Goal: Task Accomplishment & Management: Complete application form

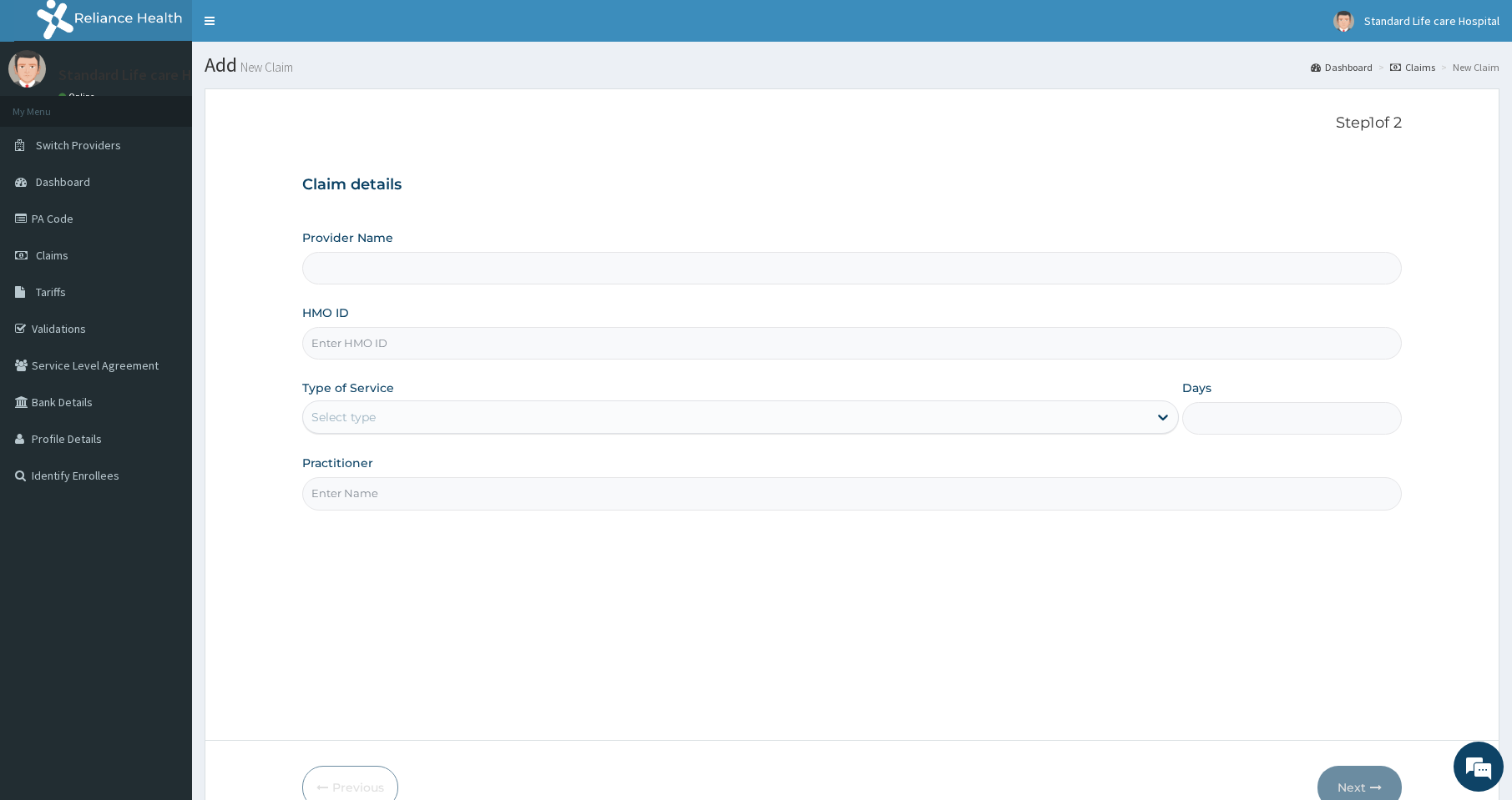
type input "Standard Life Care Hospital"
click at [375, 340] on input "HMO ID" at bounding box center [852, 343] width 1100 height 32
type input "f"
type input "GSV/12114/A"
click at [402, 432] on div "Select type" at bounding box center [741, 417] width 877 height 33
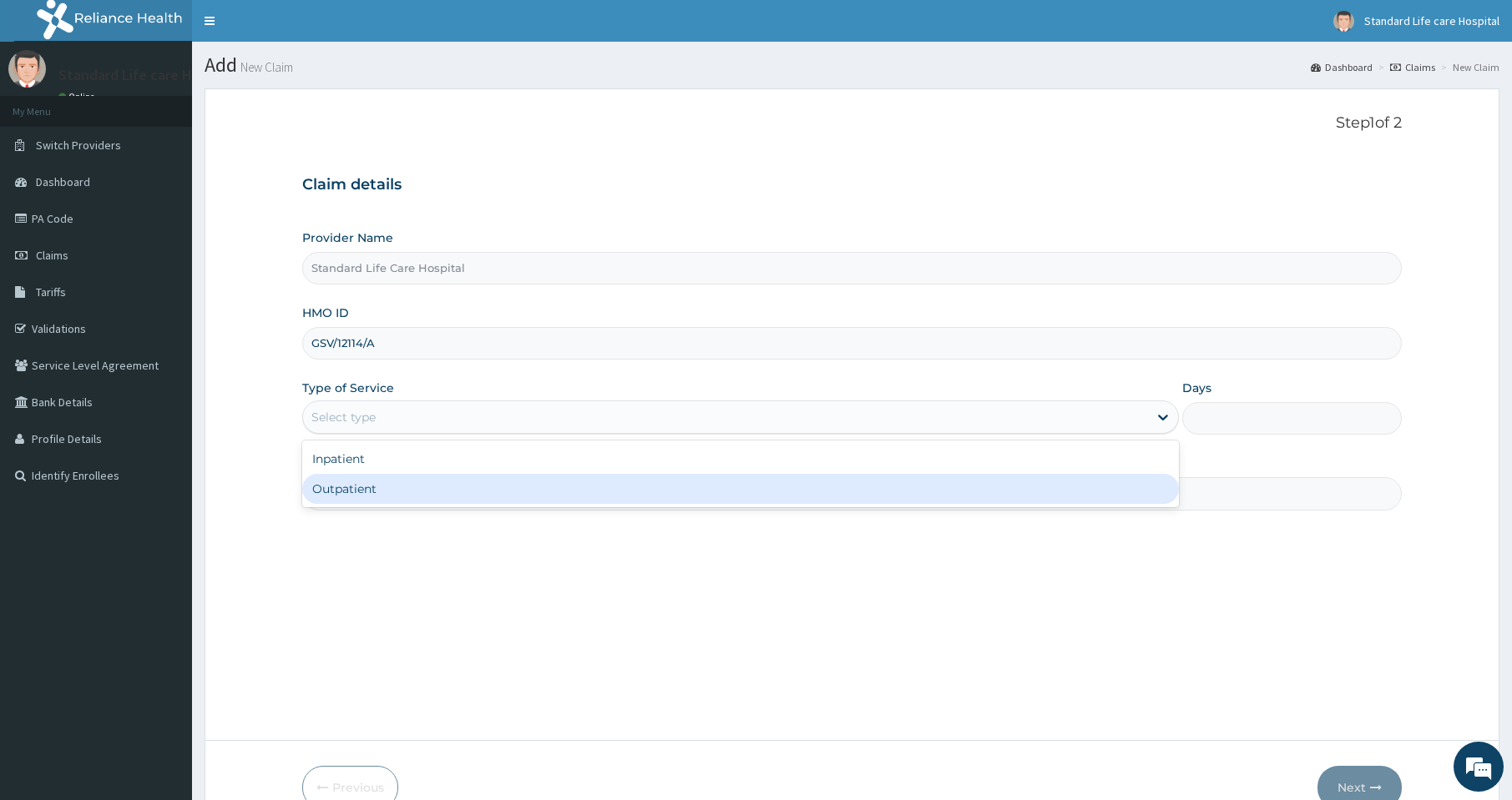
click at [376, 497] on div "Outpatient" at bounding box center [741, 489] width 877 height 30
type input "1"
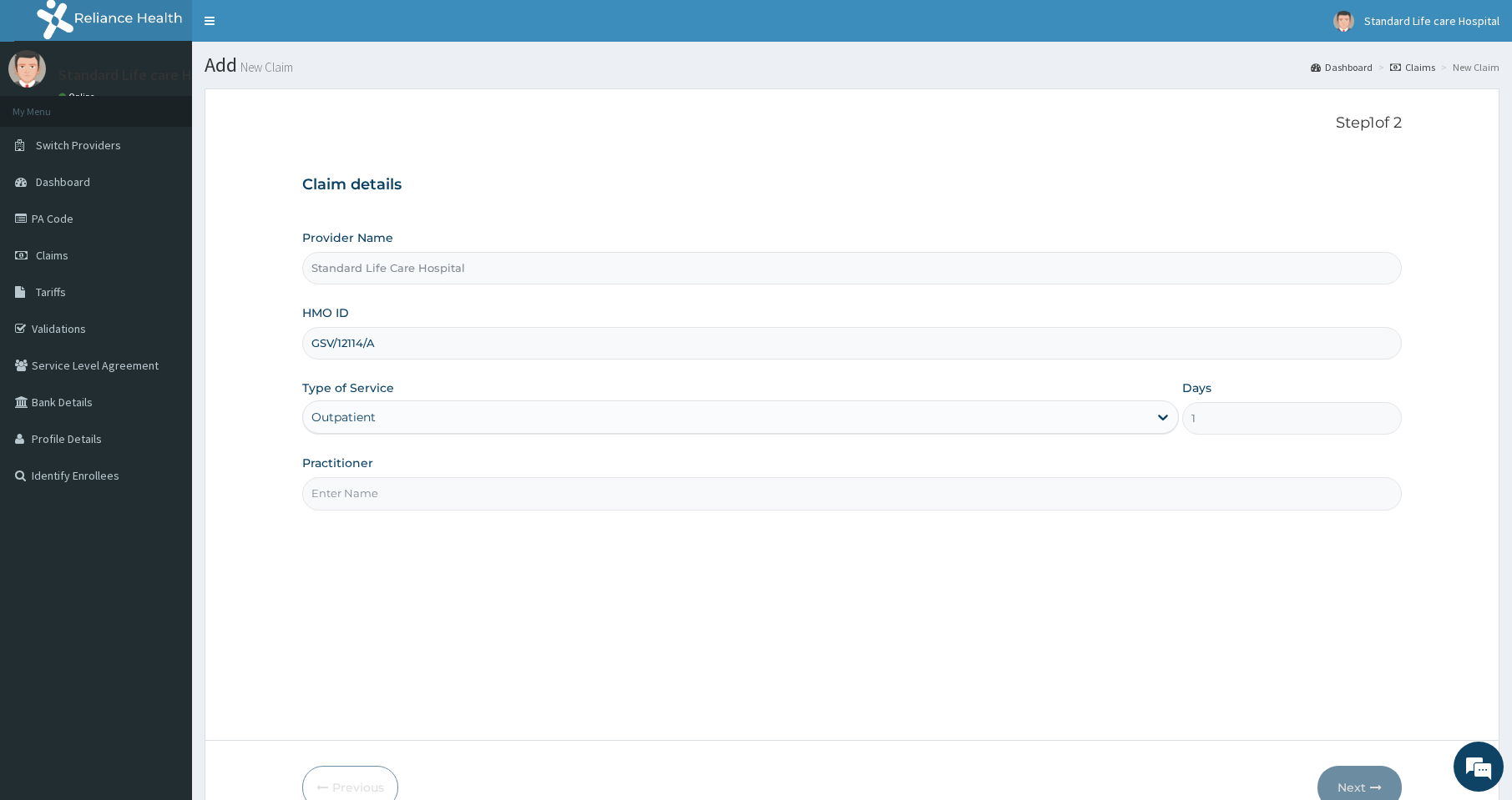
click at [361, 500] on input "Practitioner" at bounding box center [852, 493] width 1100 height 32
type input "[PERSON_NAME]"
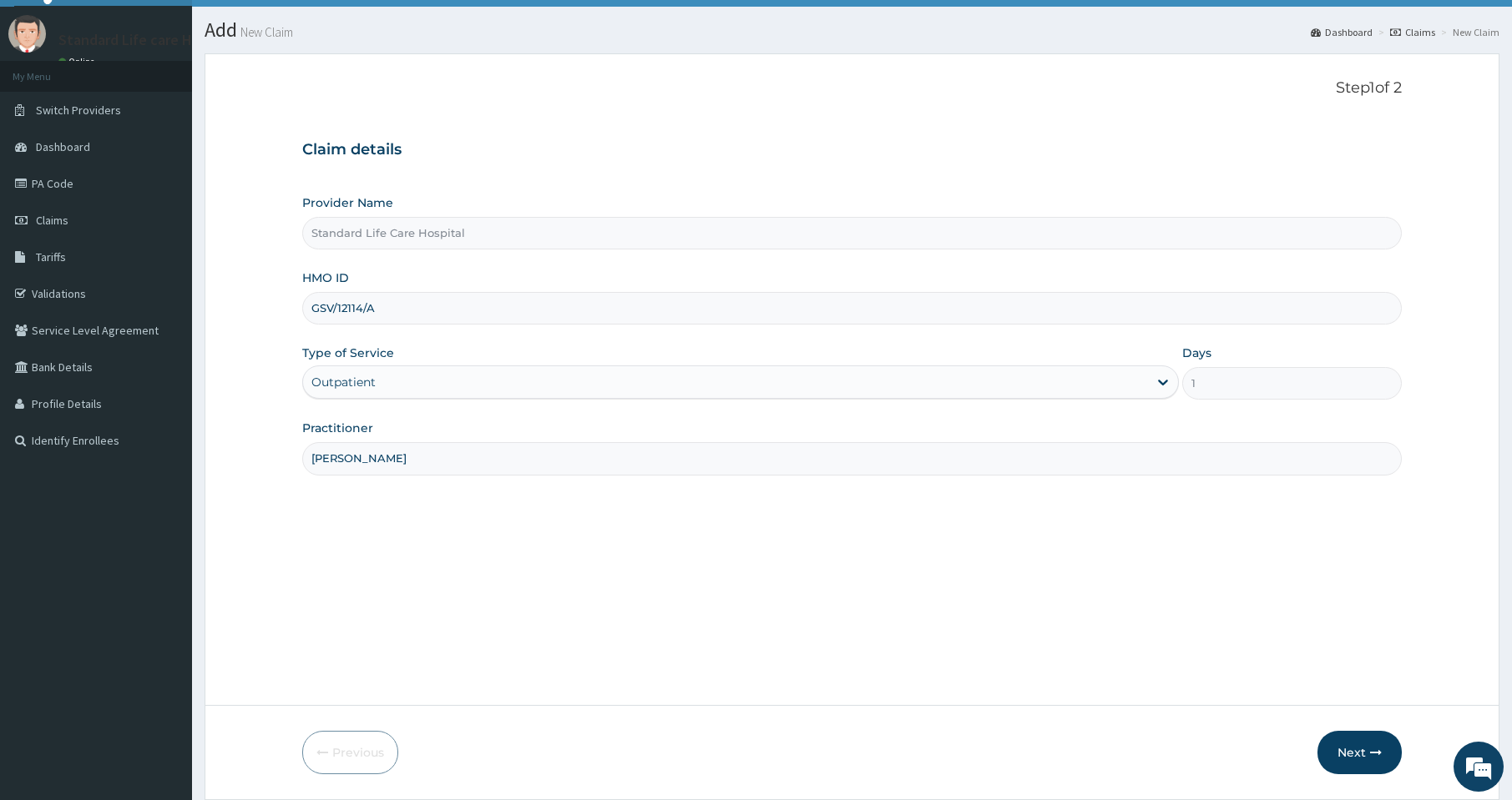
scroll to position [84, 0]
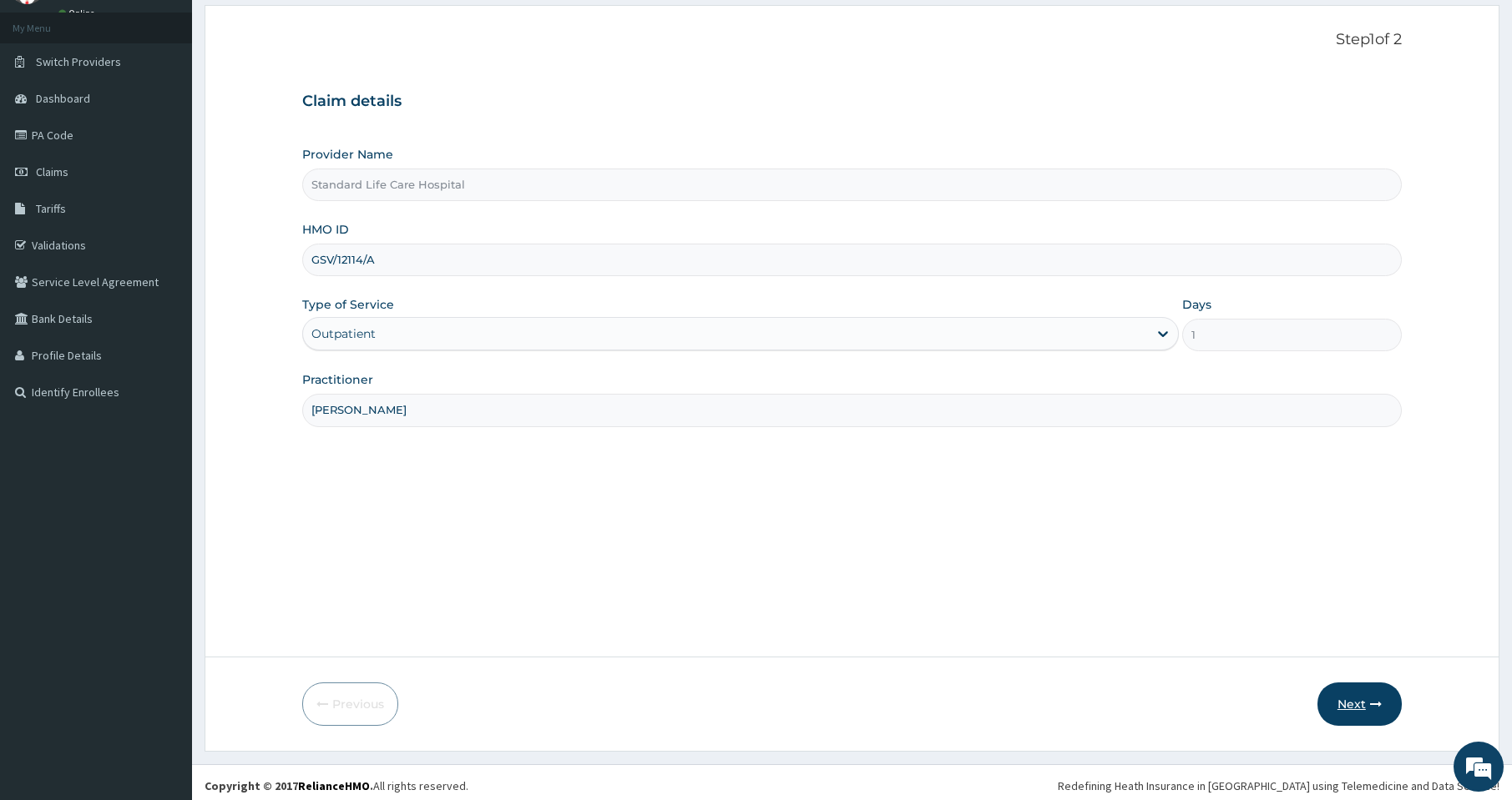
click at [1365, 693] on button "Next" at bounding box center [1359, 704] width 85 height 44
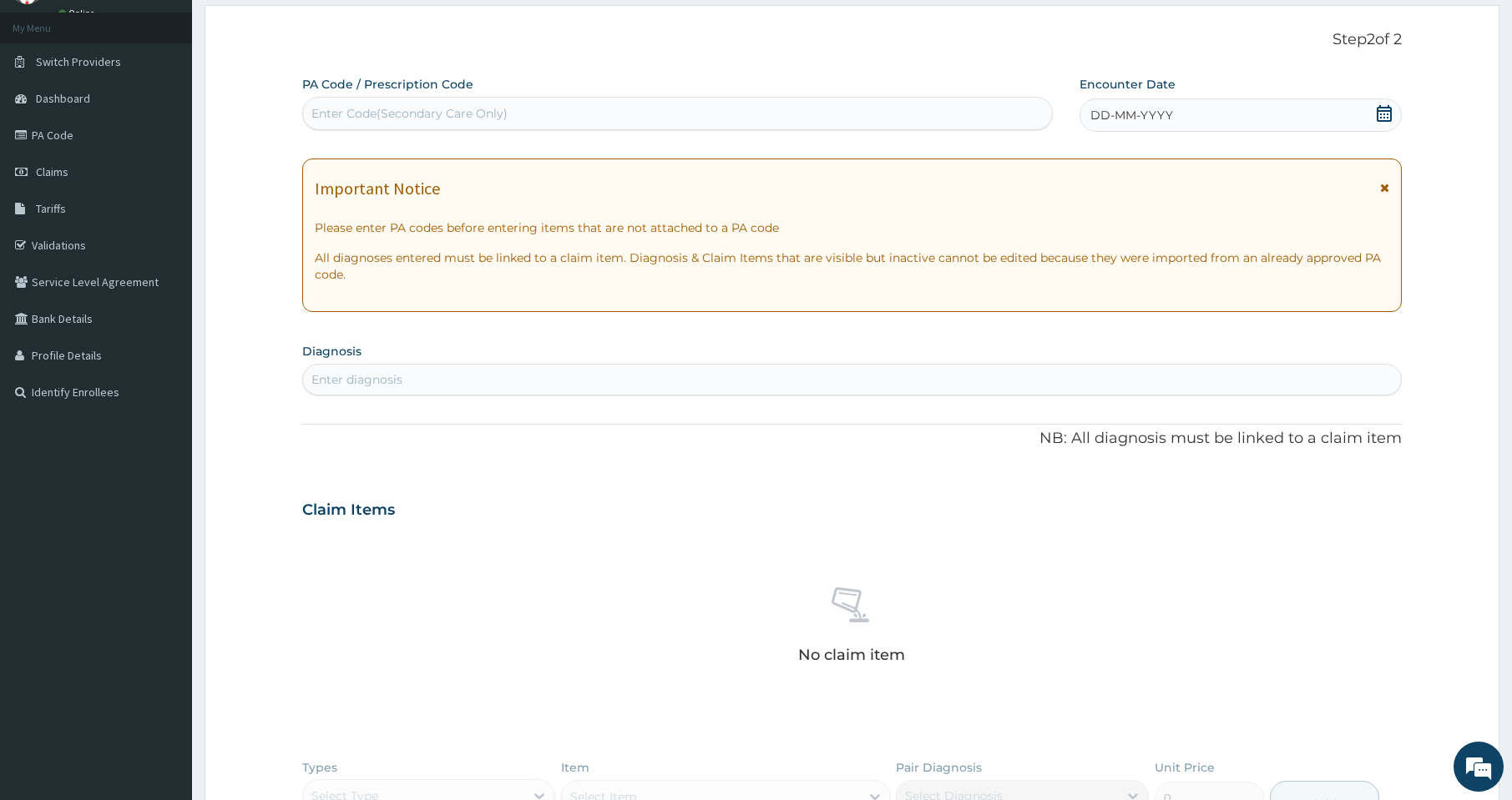
click at [678, 121] on div "Enter Code(Secondary Care Only)" at bounding box center [678, 113] width 749 height 26
type input "PA/D29020"
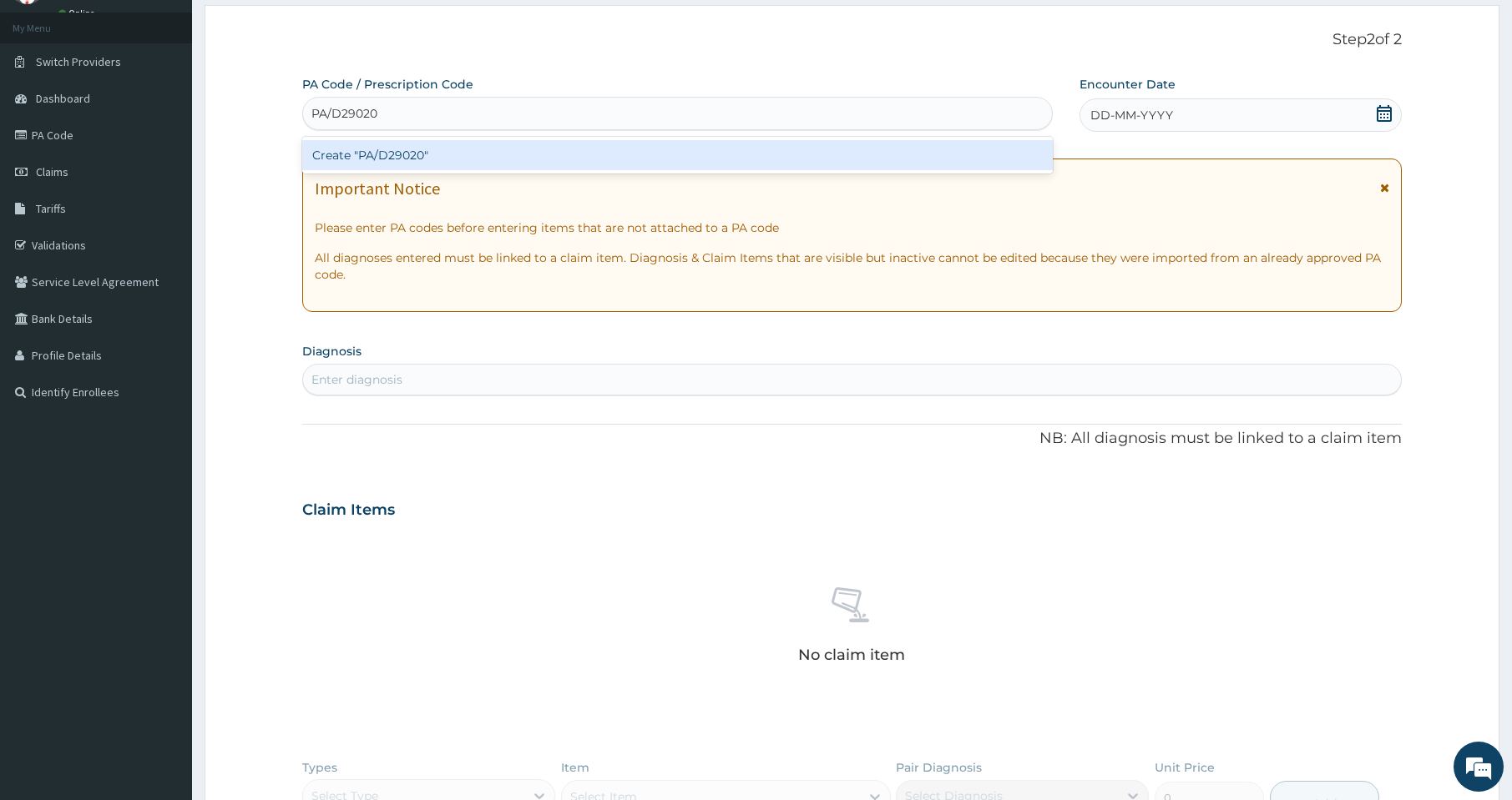
click at [690, 157] on div "Create "PA/D29020"" at bounding box center [678, 155] width 751 height 30
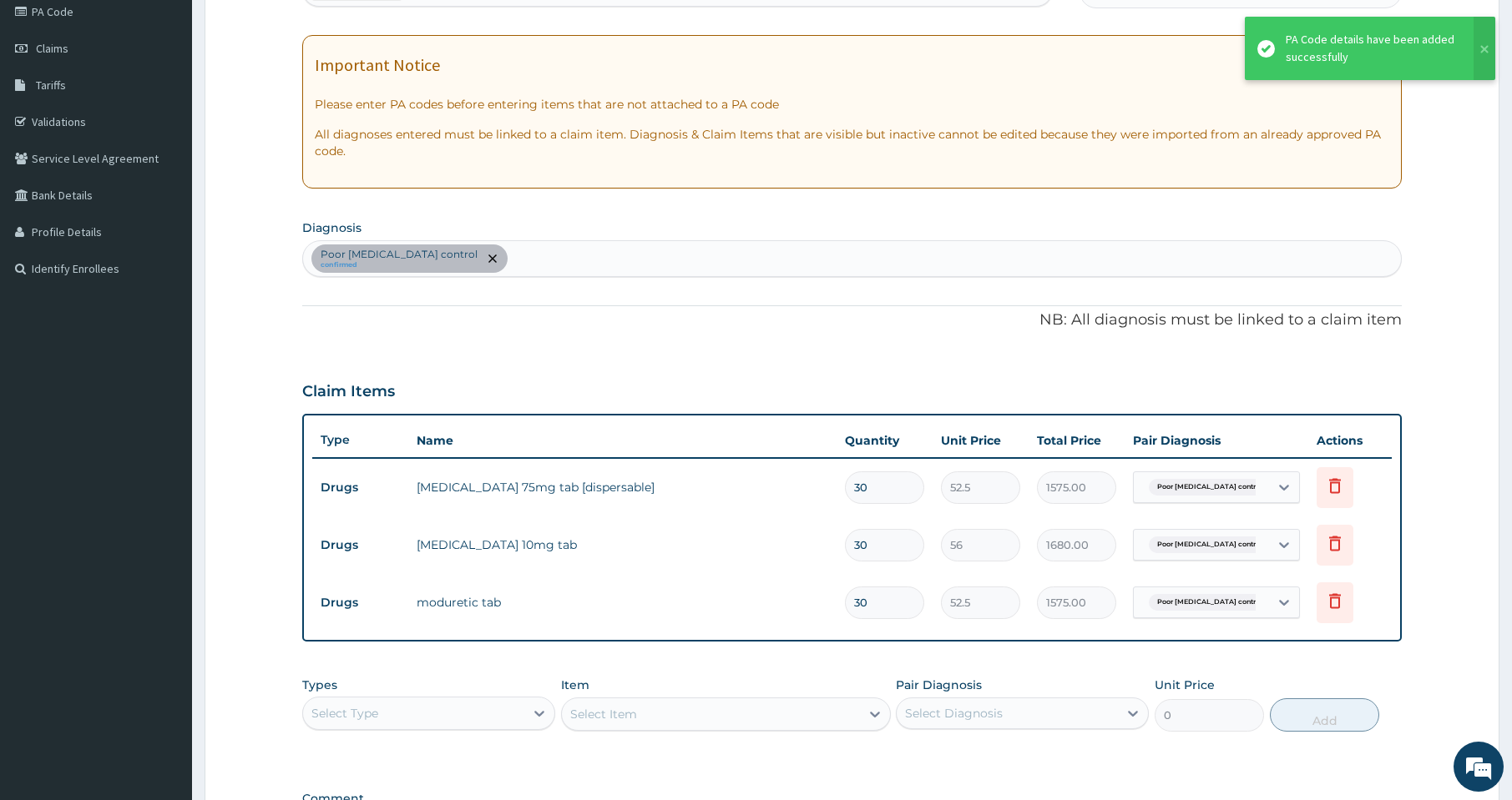
scroll to position [223, 0]
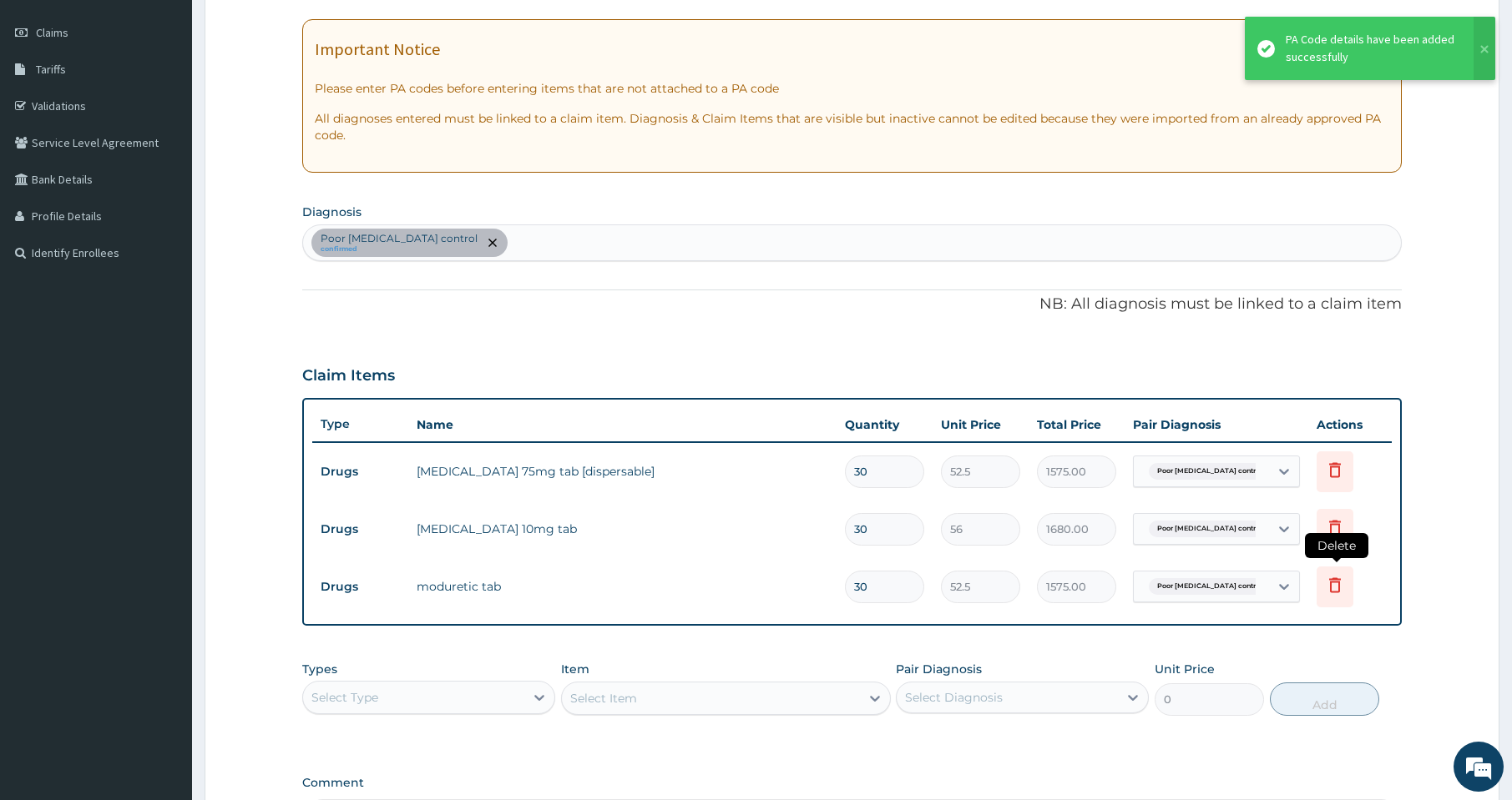
click at [1342, 585] on icon at bounding box center [1335, 585] width 20 height 20
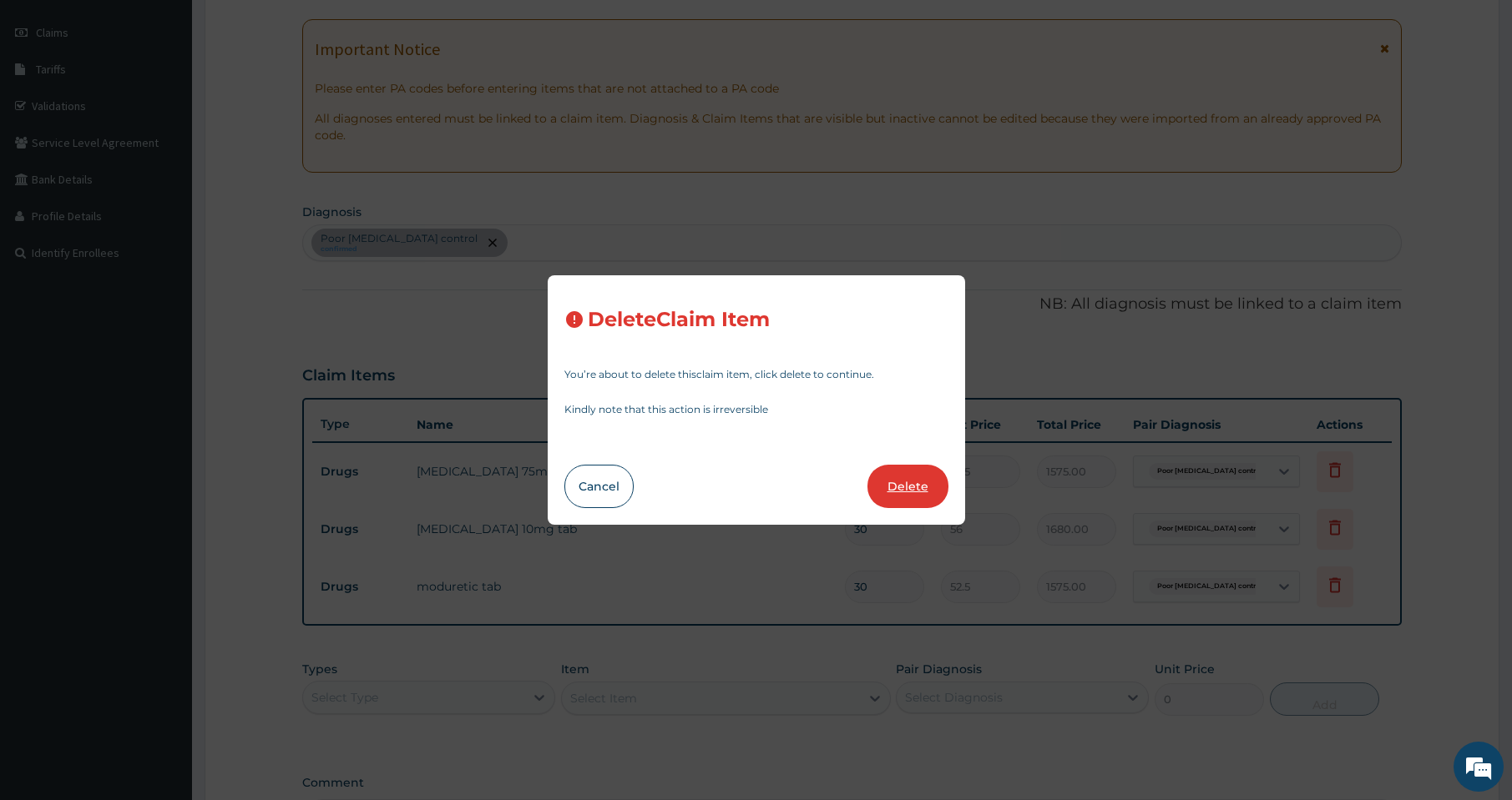
click at [898, 487] on button "Delete" at bounding box center [907, 486] width 81 height 44
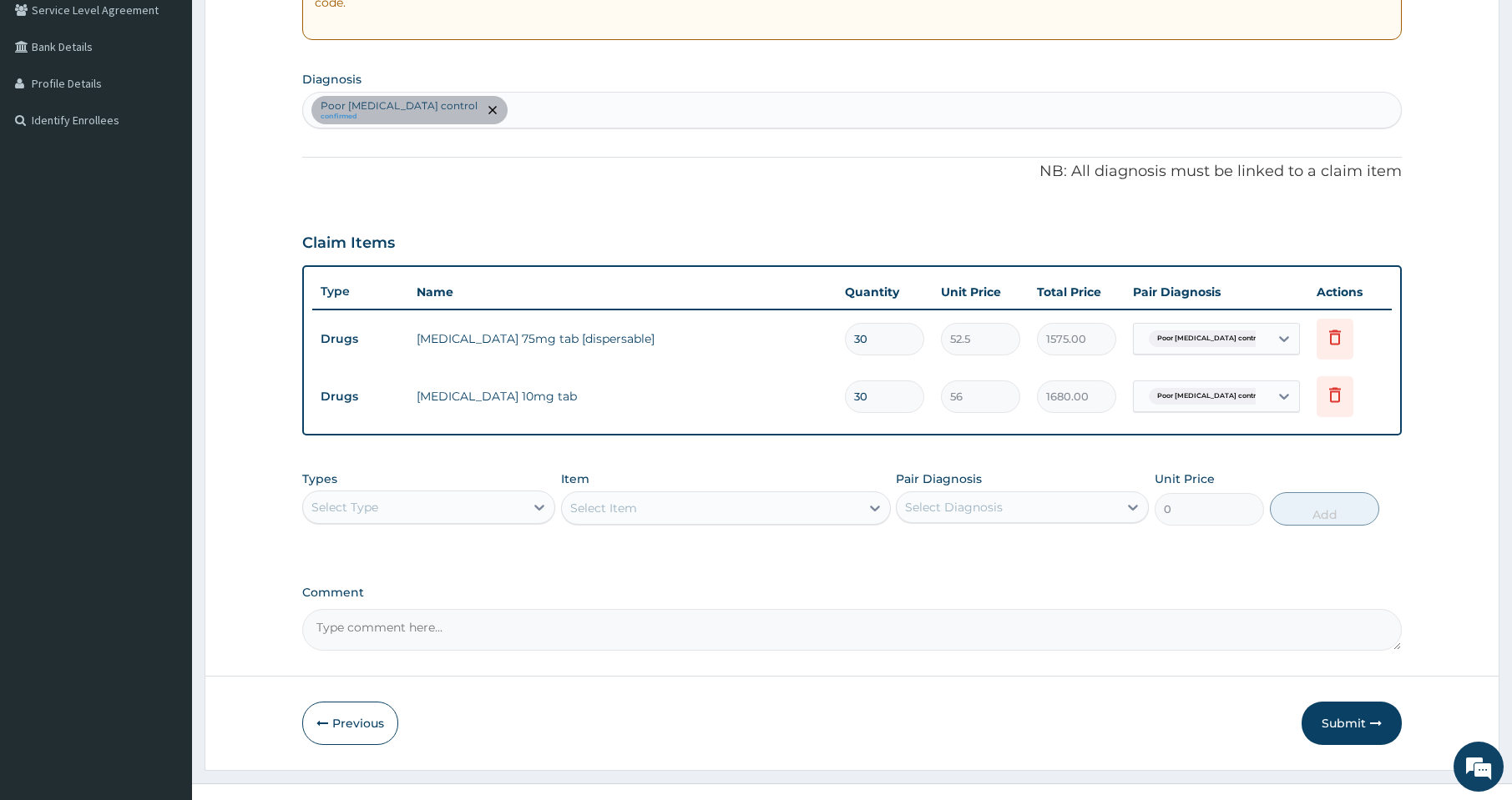
scroll to position [381, 0]
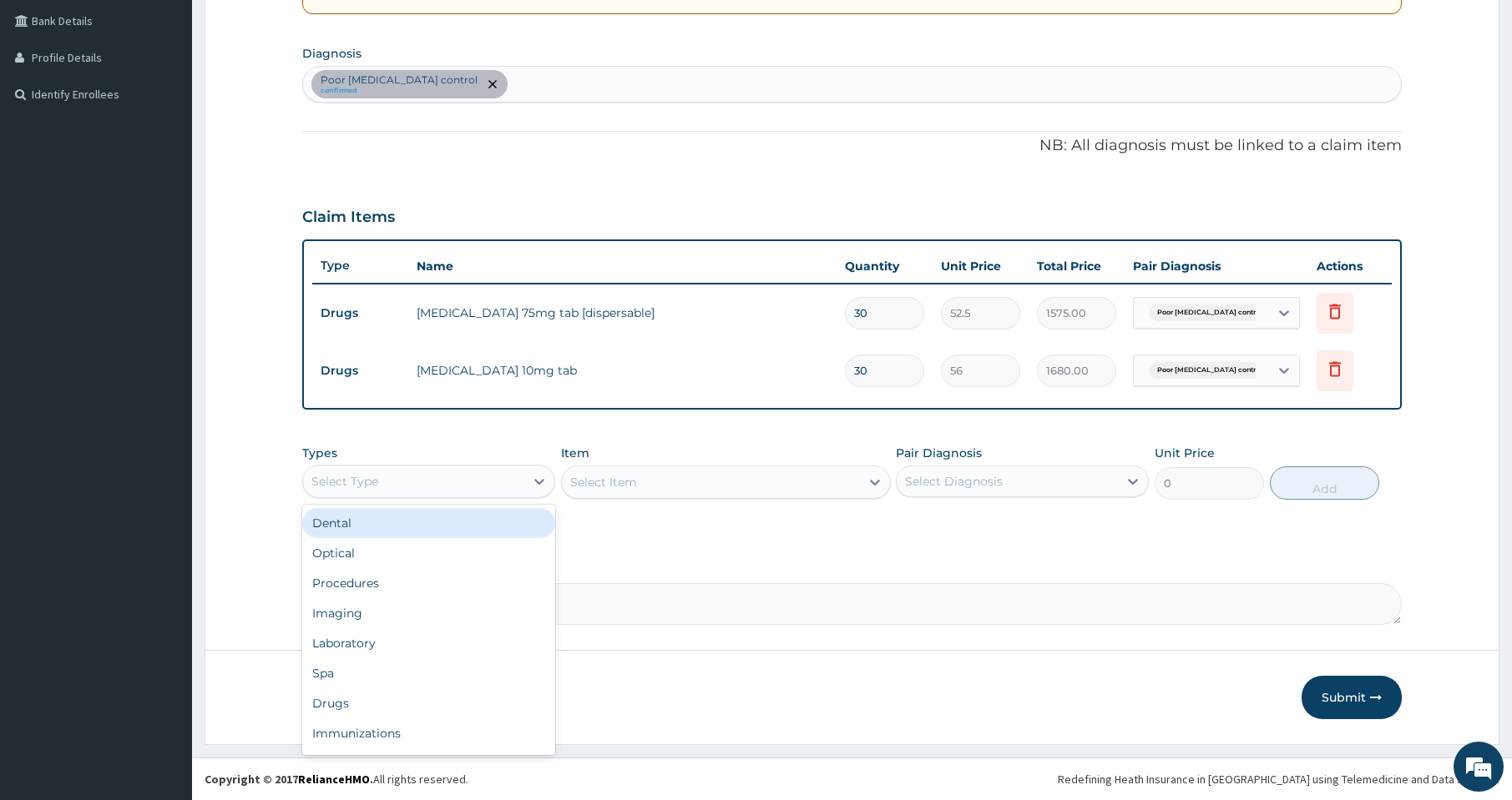
click at [470, 490] on div "Select Type" at bounding box center [414, 481] width 222 height 26
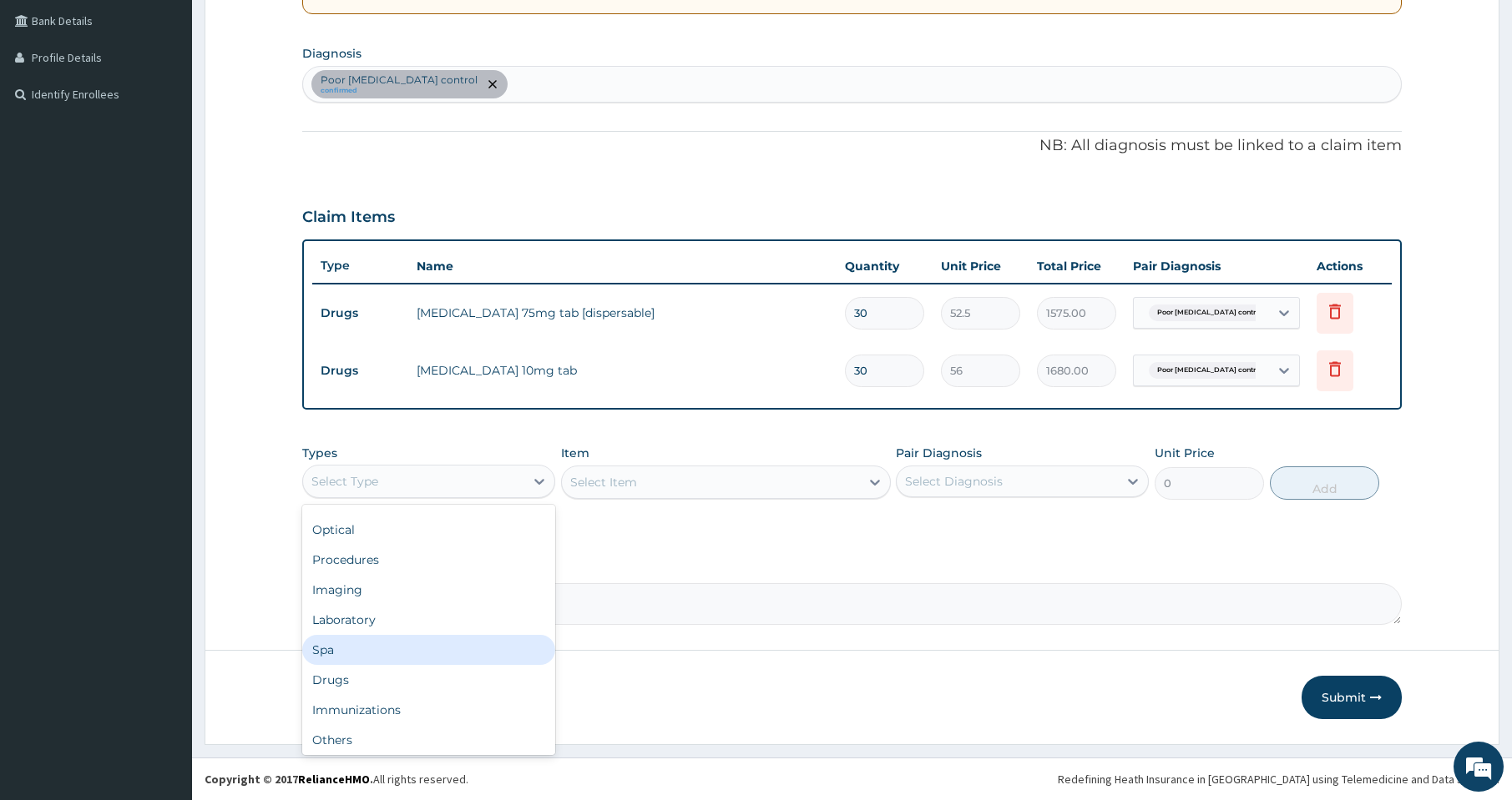
scroll to position [56, 0]
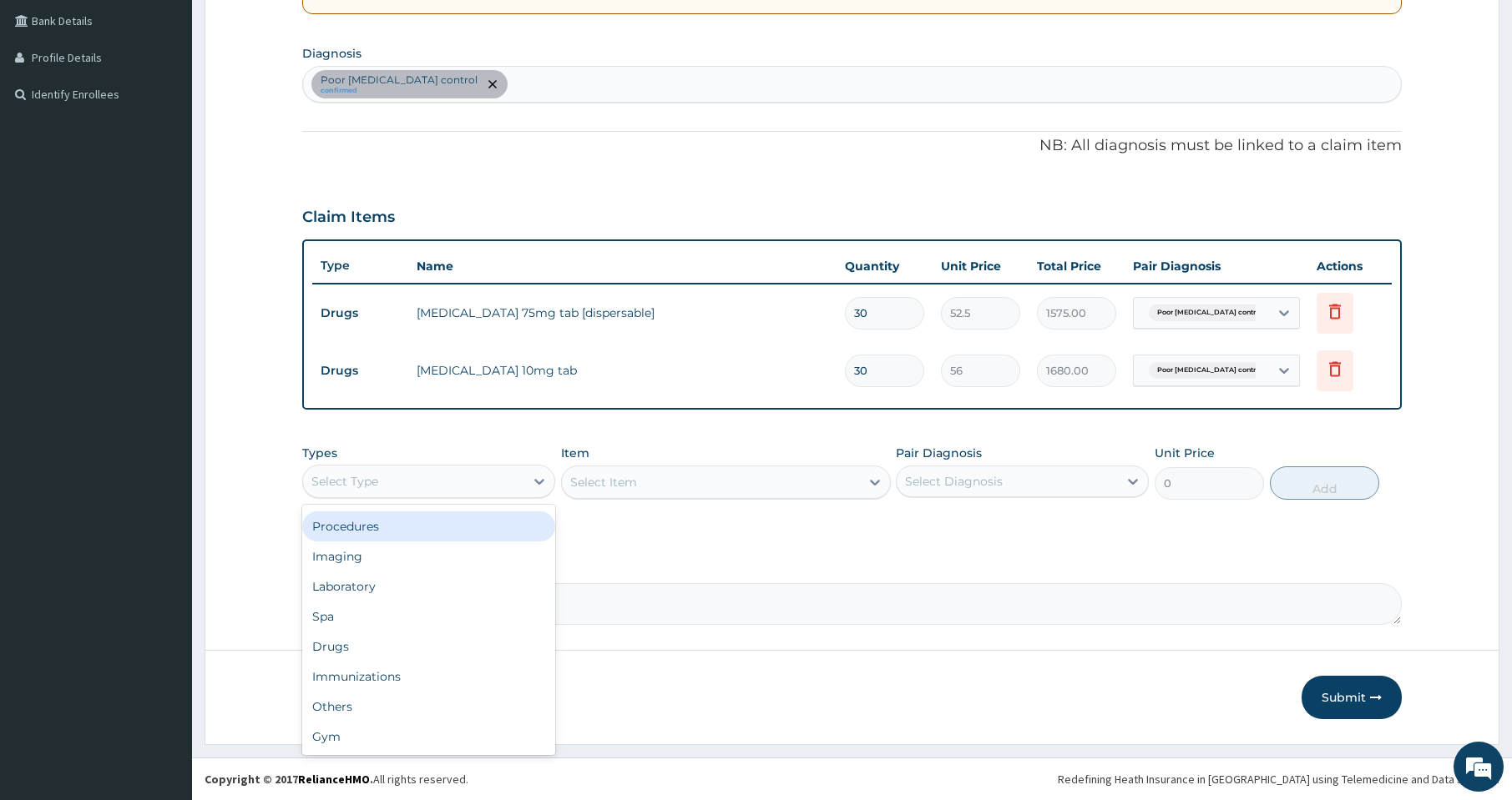
click at [381, 531] on div "Procedures" at bounding box center [429, 526] width 253 height 30
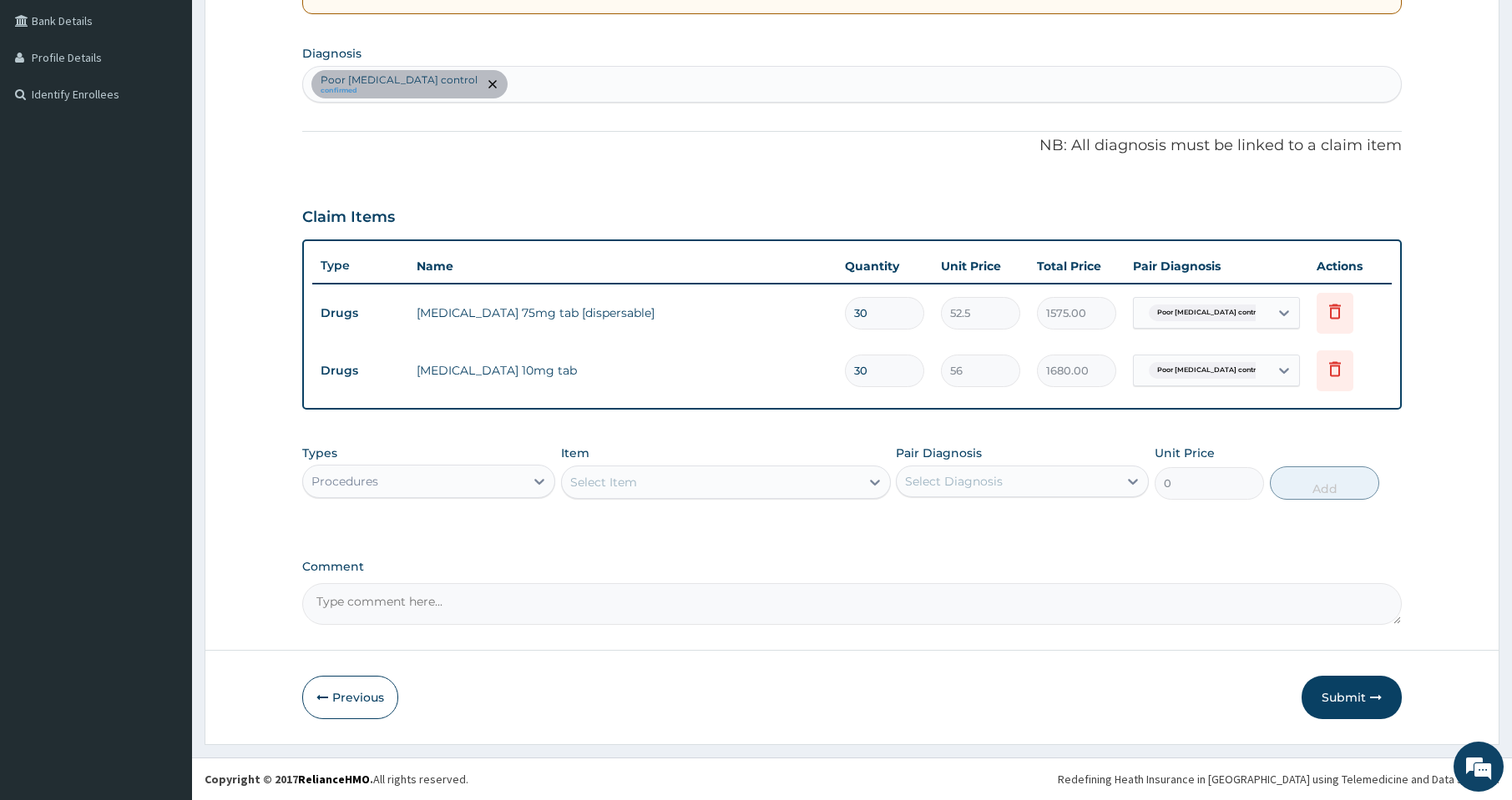
click at [701, 485] on div "Select Item" at bounding box center [711, 482] width 299 height 26
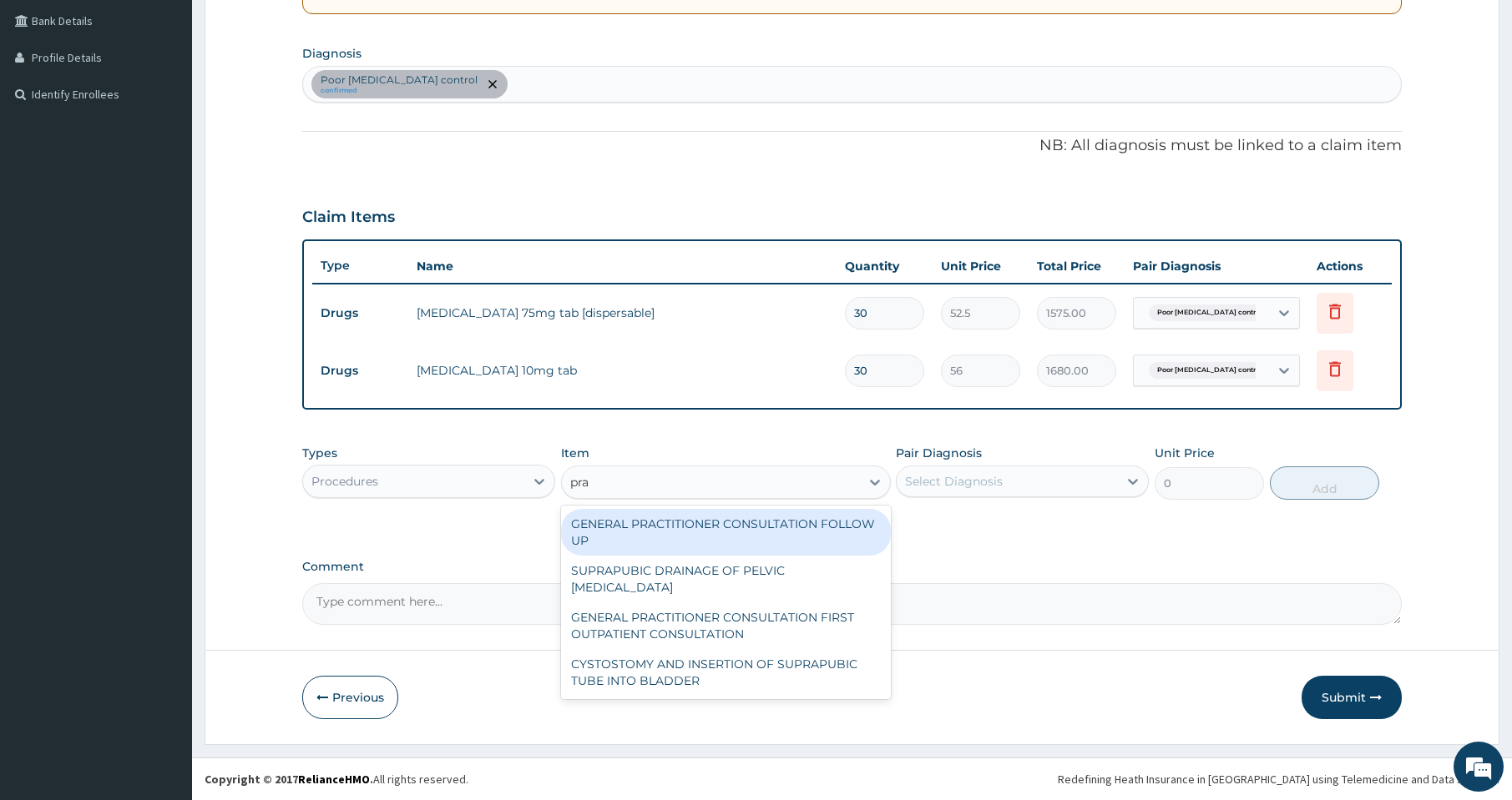
type input "prac"
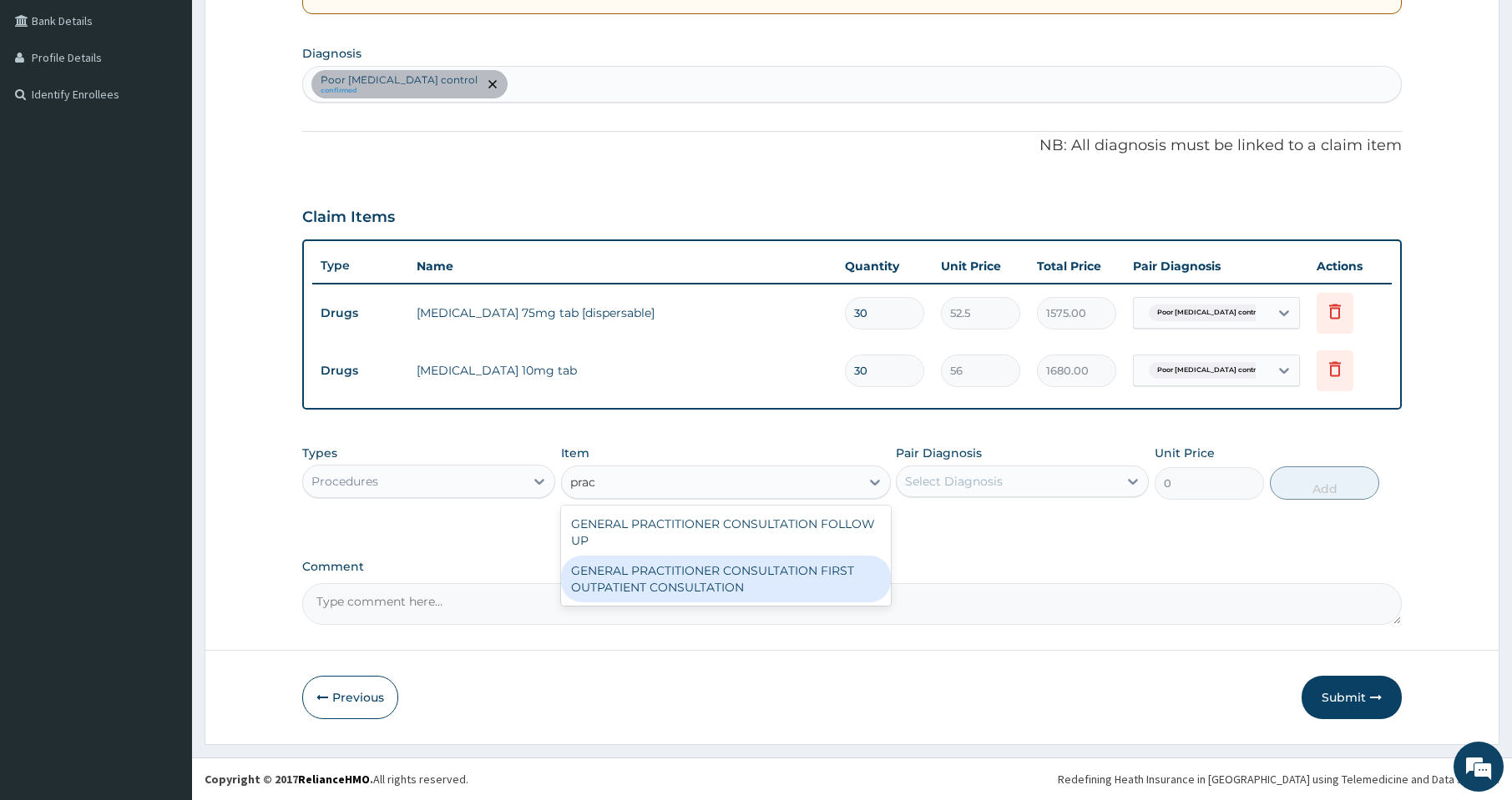
click at [676, 590] on div "GENERAL PRACTITIONER CONSULTATION FIRST OUTPATIENT CONSULTATION" at bounding box center [725, 579] width 330 height 47
type input "3000"
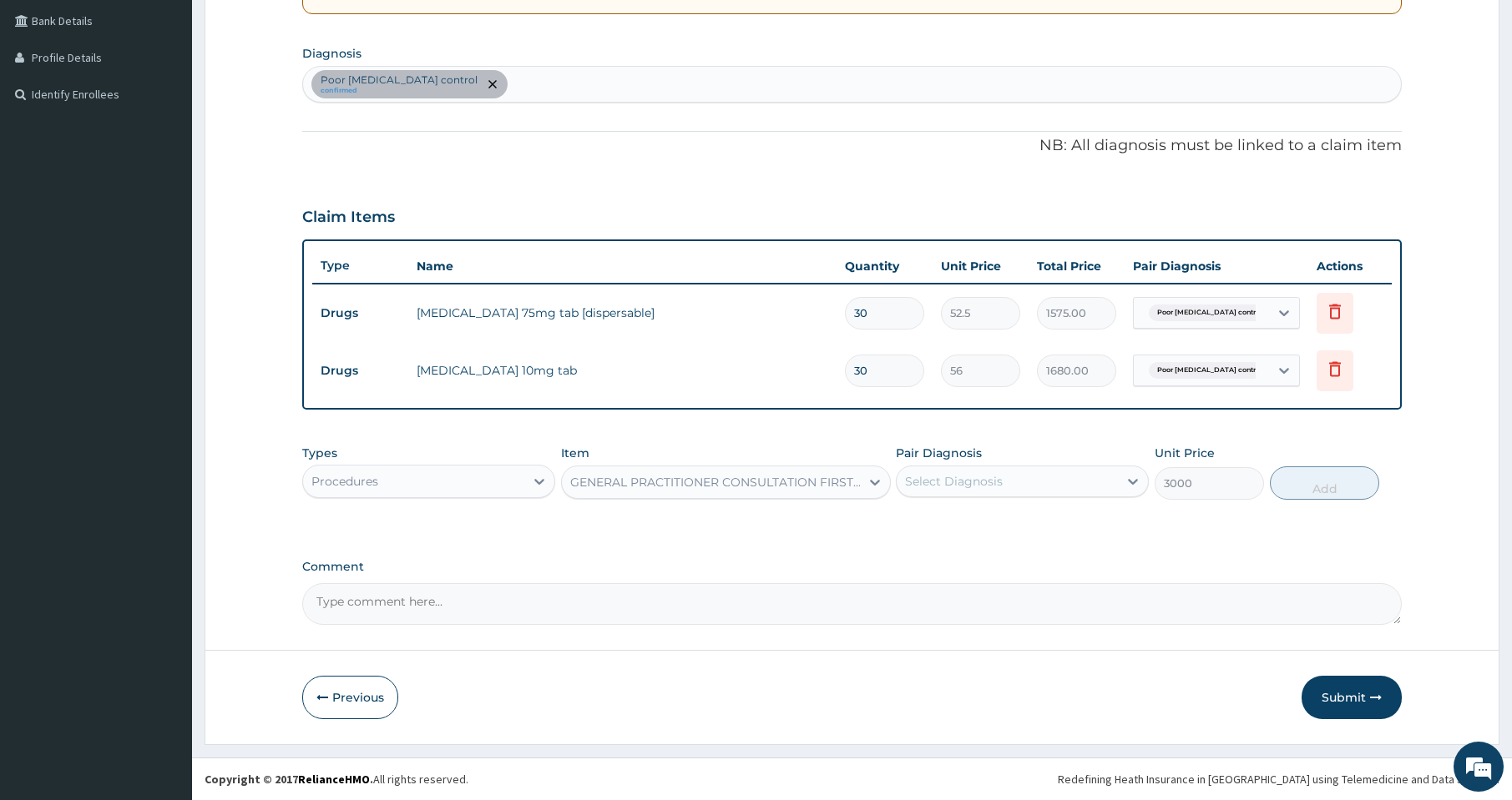
drag, startPoint x: 1004, startPoint y: 481, endPoint x: 1001, endPoint y: 499, distance: 18.2
click at [1003, 488] on div "Select Diagnosis" at bounding box center [1007, 481] width 222 height 26
click at [989, 518] on label "Poor [MEDICAL_DATA] control" at bounding box center [1014, 522] width 182 height 17
checkbox input "true"
click at [1345, 490] on button "Add" at bounding box center [1324, 483] width 110 height 33
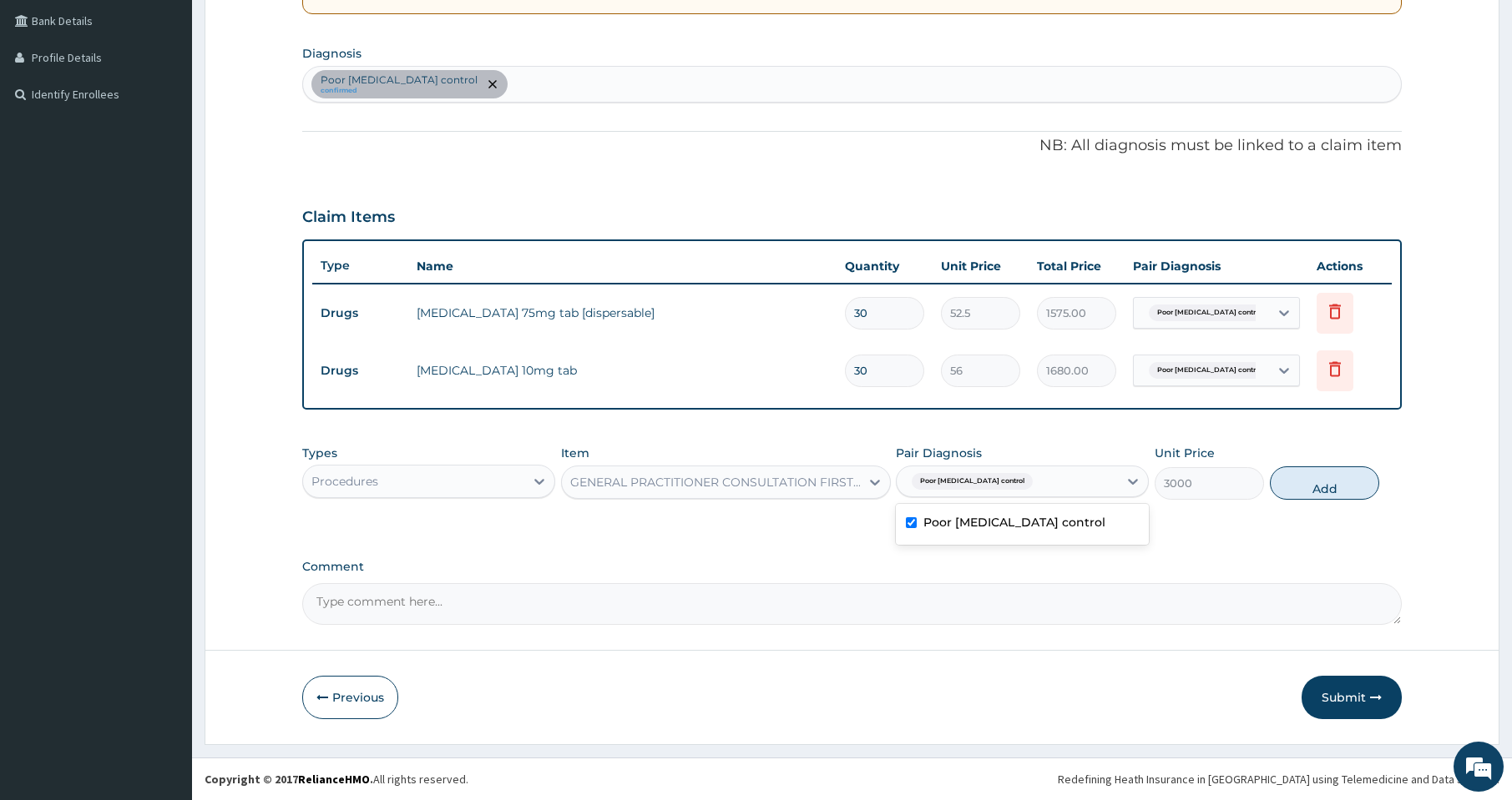
type input "0"
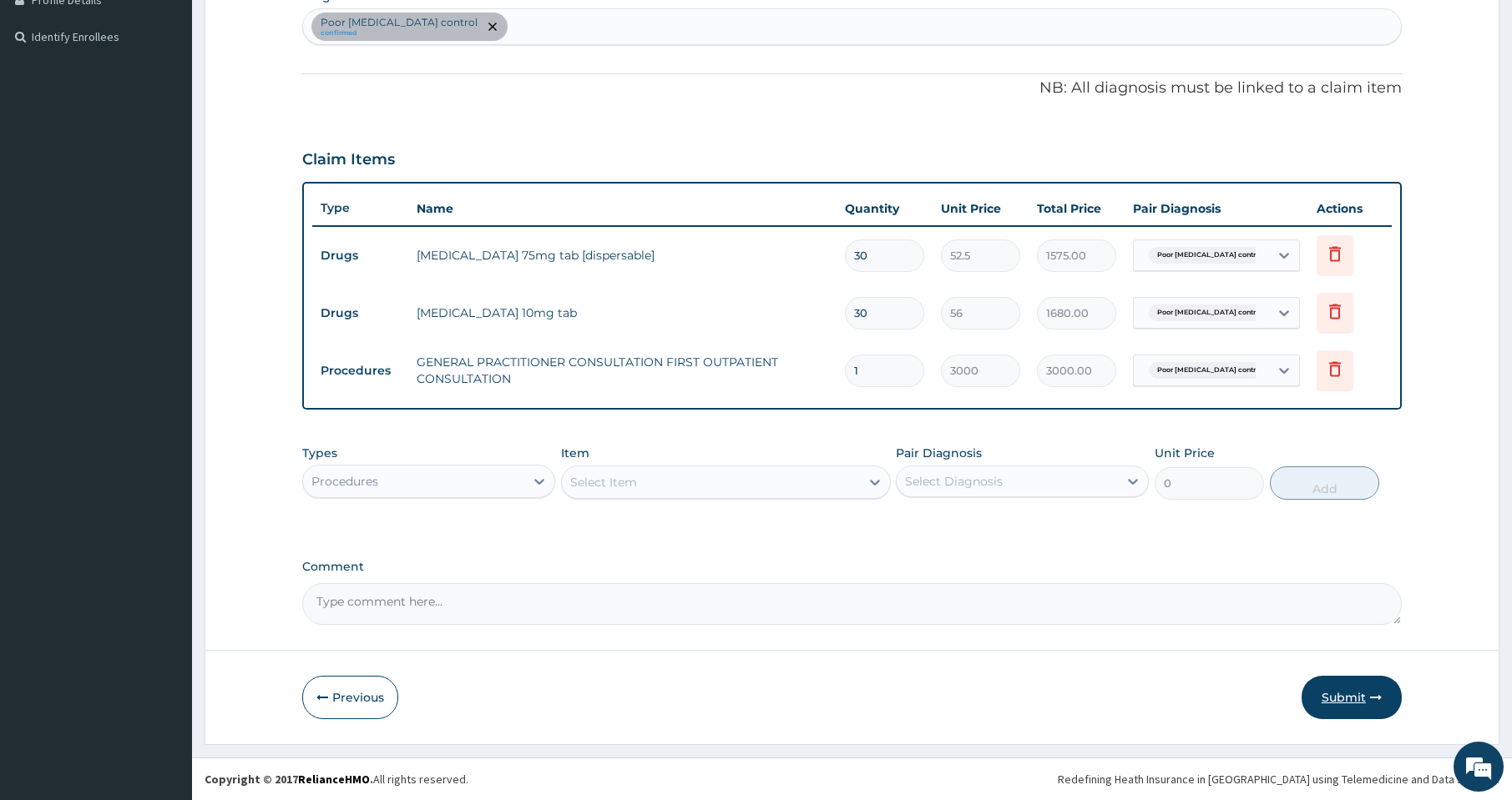
click at [1337, 699] on button "Submit" at bounding box center [1352, 697] width 100 height 44
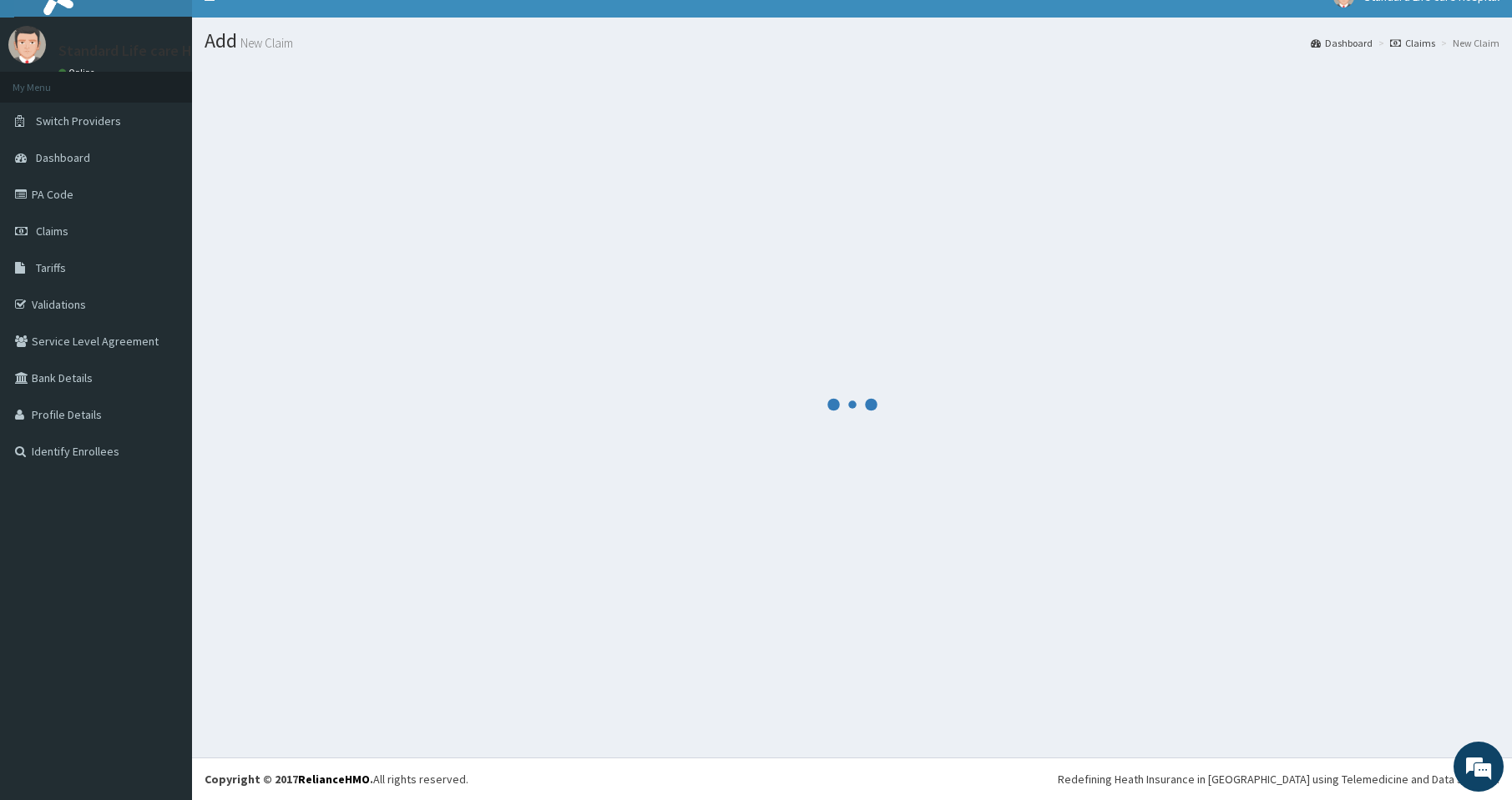
scroll to position [439, 0]
